Goal: Book appointment/travel/reservation

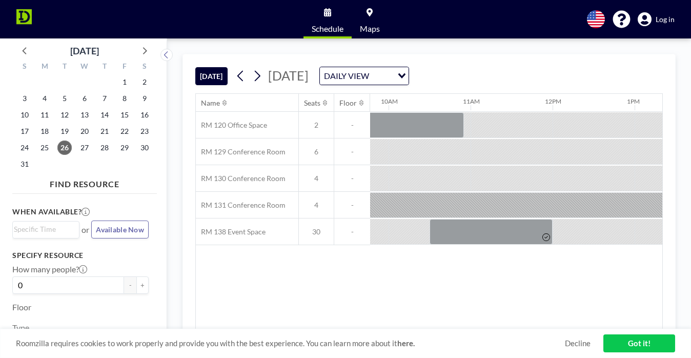
scroll to position [0, 866]
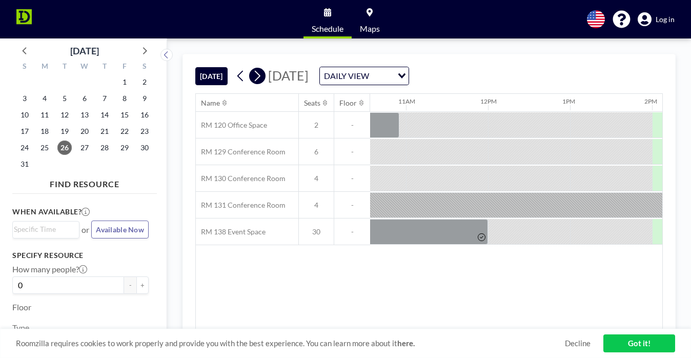
click at [252, 68] on icon at bounding box center [257, 75] width 10 height 15
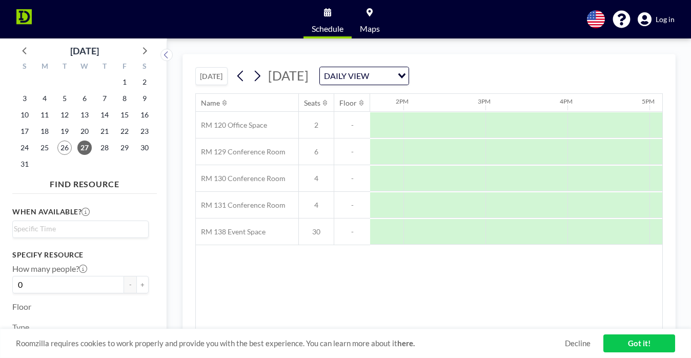
scroll to position [0, 901]
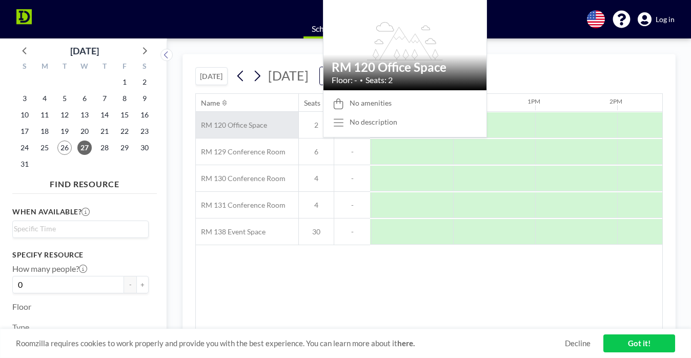
click at [203, 120] on span "RM 120 Office Space" at bounding box center [231, 124] width 71 height 9
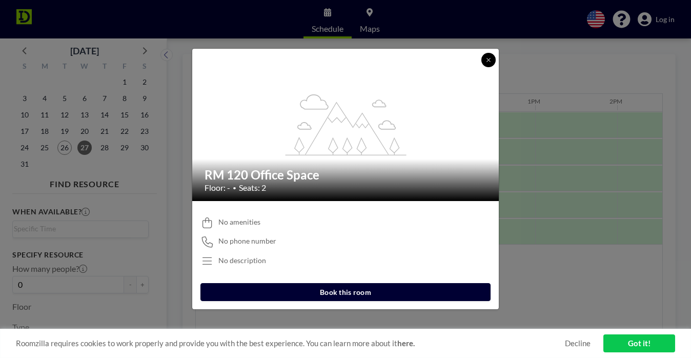
click at [485, 63] on icon at bounding box center [488, 60] width 6 height 6
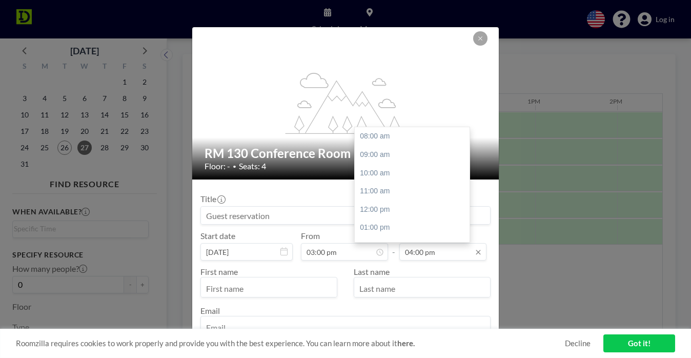
scroll to position [98, 0]
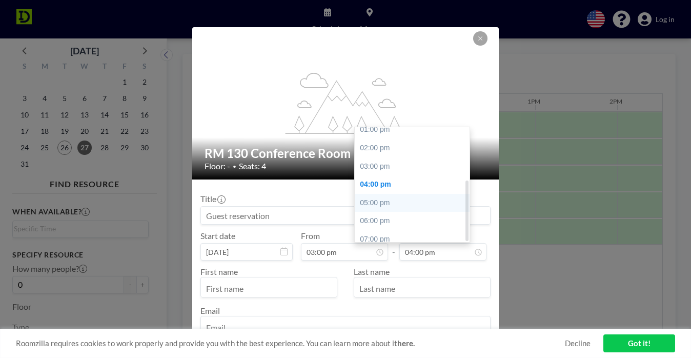
click at [377, 194] on div "05:00 pm" at bounding box center [412, 203] width 115 height 18
type input "05:00 pm"
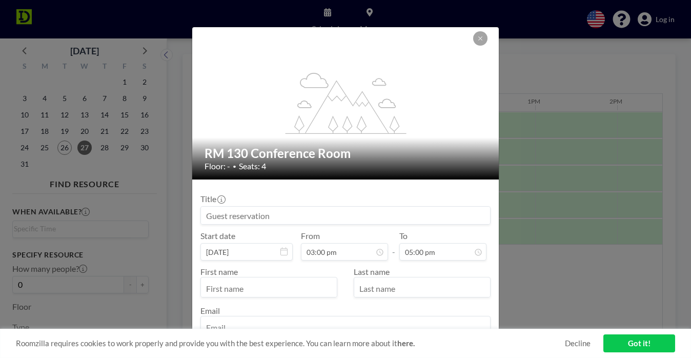
click at [316, 279] on input "text" at bounding box center [269, 287] width 136 height 17
type input "[PERSON_NAME]"
type input "Revell"
type input "[PERSON_NAME][EMAIL_ADDRESS][DOMAIN_NAME]"
click at [392, 349] on div "BOOK NOW" at bounding box center [345, 358] width 290 height 18
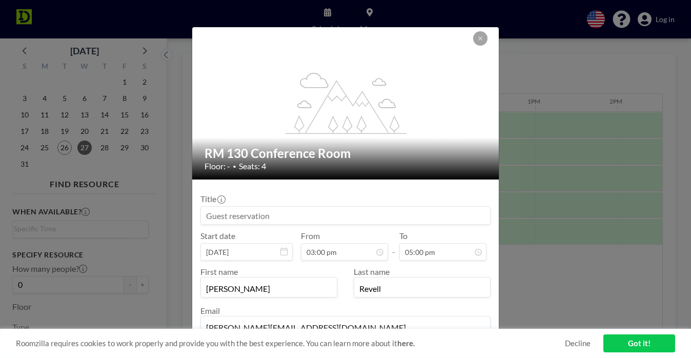
click at [281, 207] on input at bounding box center [345, 215] width 289 height 17
click at [439, 349] on button "BOOK NOW" at bounding box center [465, 358] width 52 height 18
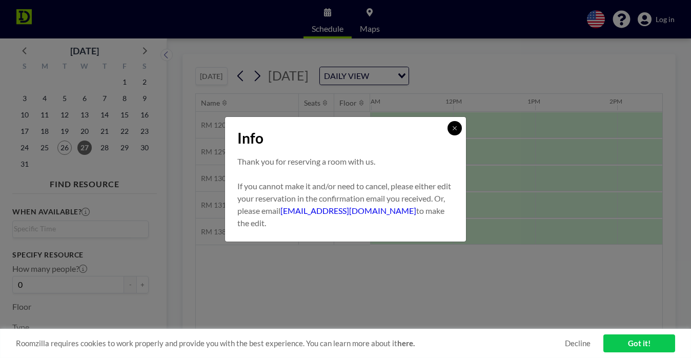
click at [447, 135] on button at bounding box center [454, 128] width 14 height 14
